Goal: Check status: Check status

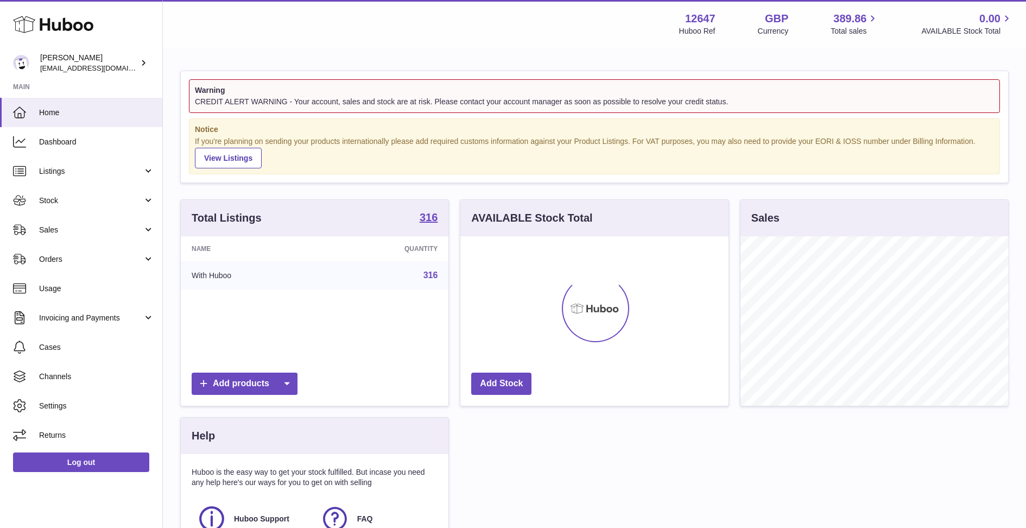
scroll to position [169, 268]
click at [66, 199] on span "Stock" at bounding box center [91, 200] width 104 height 10
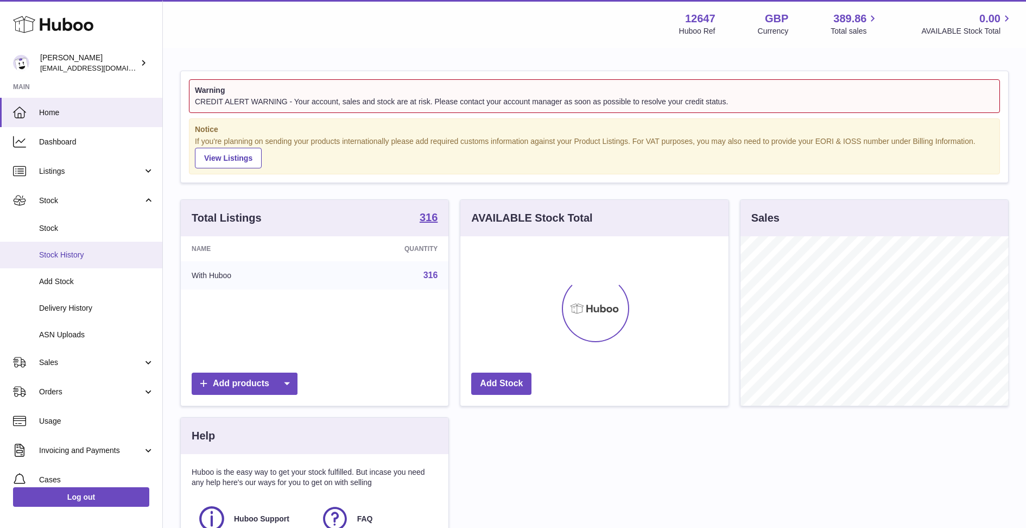
click at [68, 253] on span "Stock History" at bounding box center [96, 255] width 115 height 10
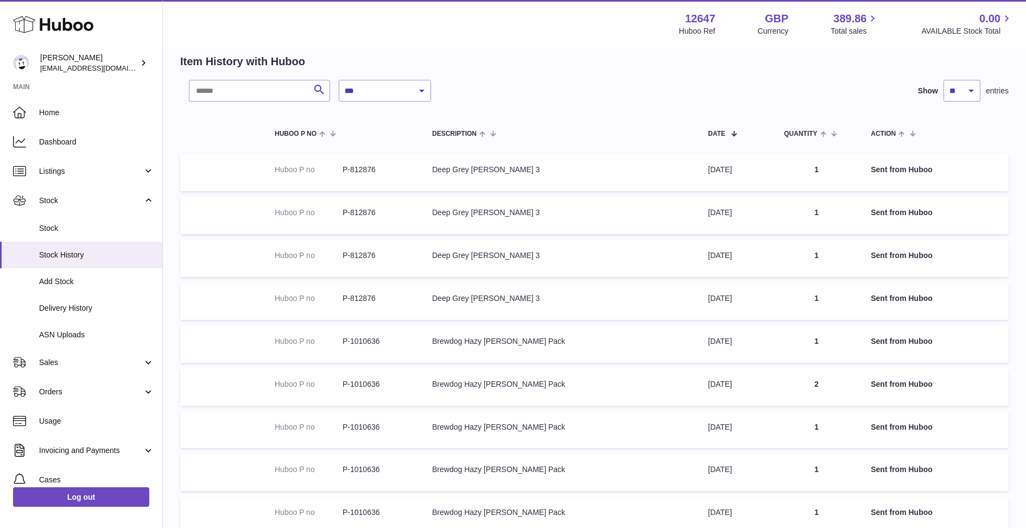
scroll to position [48, 0]
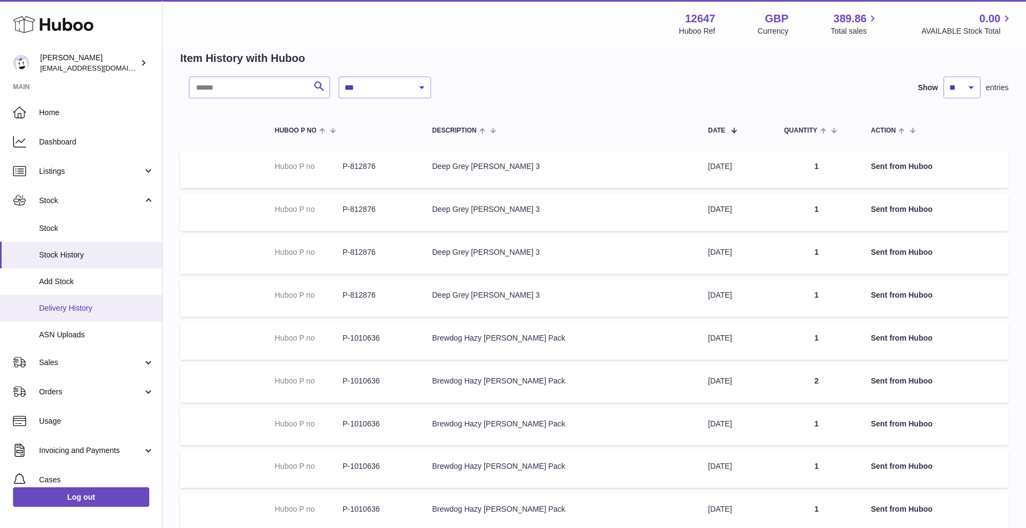
click at [79, 313] on link "Delivery History" at bounding box center [81, 308] width 162 height 27
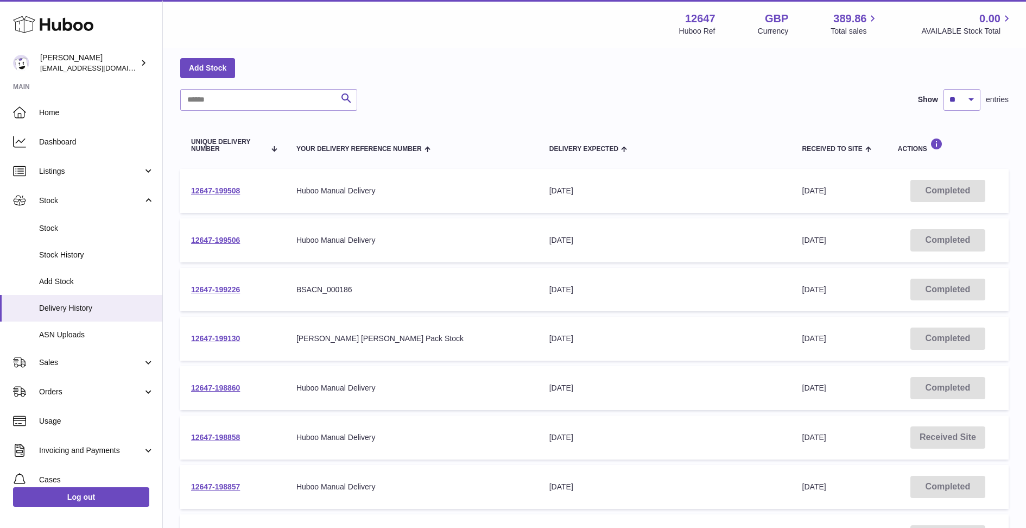
scroll to position [47, 0]
click at [224, 187] on link "12647-199508" at bounding box center [215, 190] width 49 height 9
click at [224, 242] on link "12647-199506" at bounding box center [215, 239] width 49 height 9
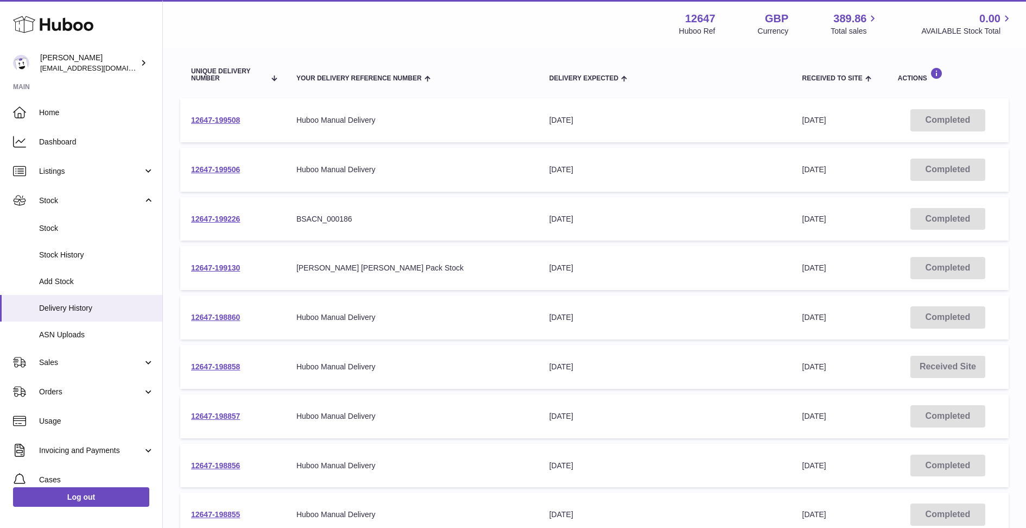
scroll to position [136, 0]
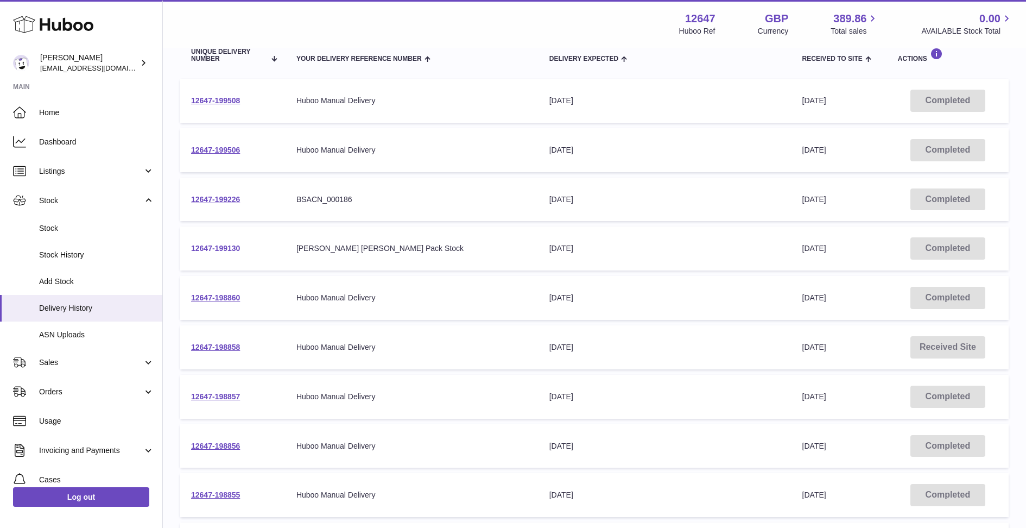
click at [230, 249] on link "12647-199130" at bounding box center [215, 248] width 49 height 9
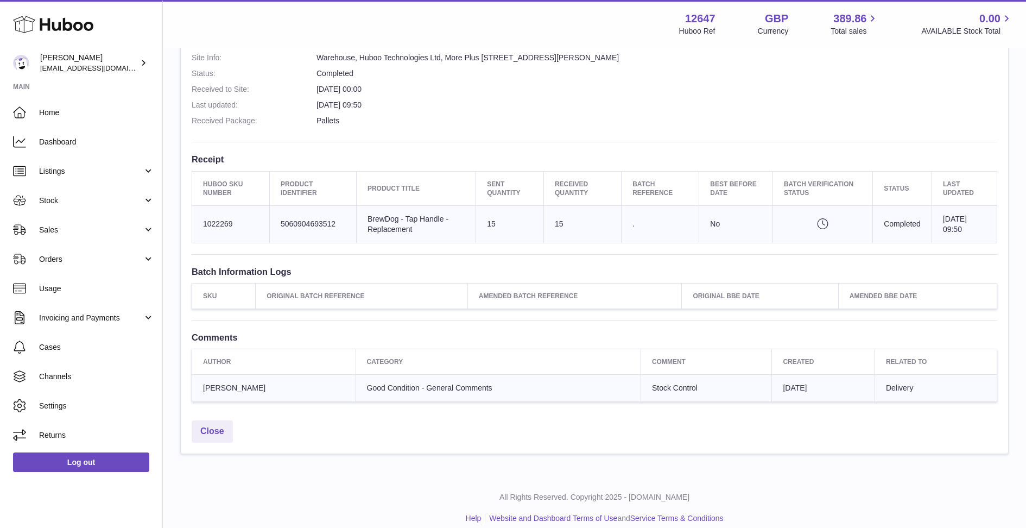
scroll to position [282, 0]
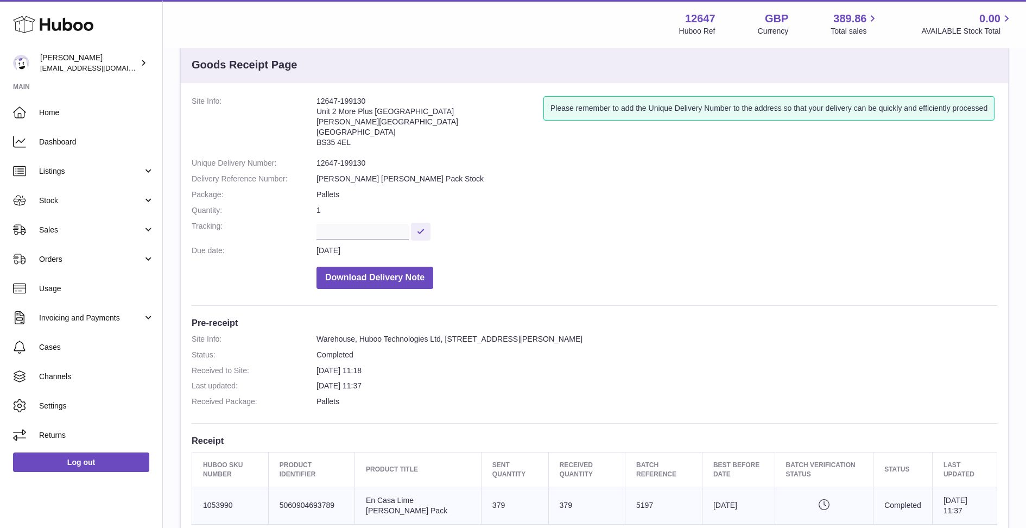
scroll to position [22, 0]
